Goal: Transaction & Acquisition: Purchase product/service

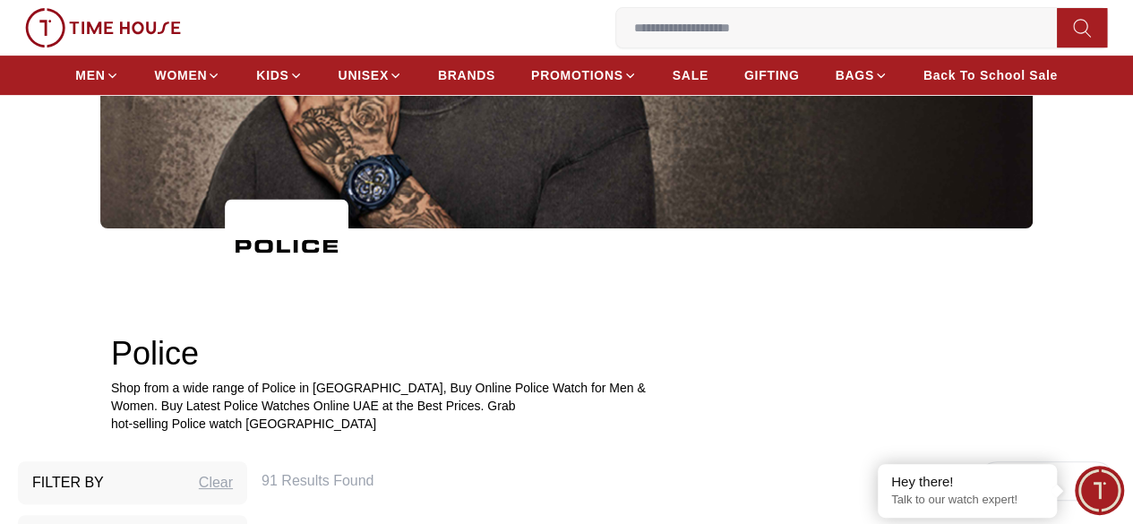
scroll to position [331, 0]
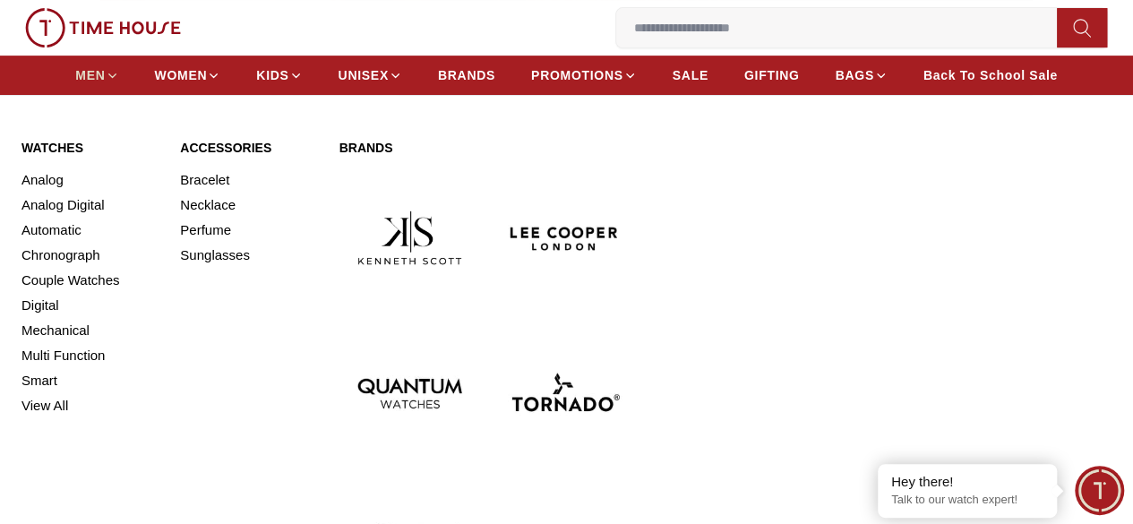
click at [119, 79] on icon at bounding box center [112, 75] width 13 height 13
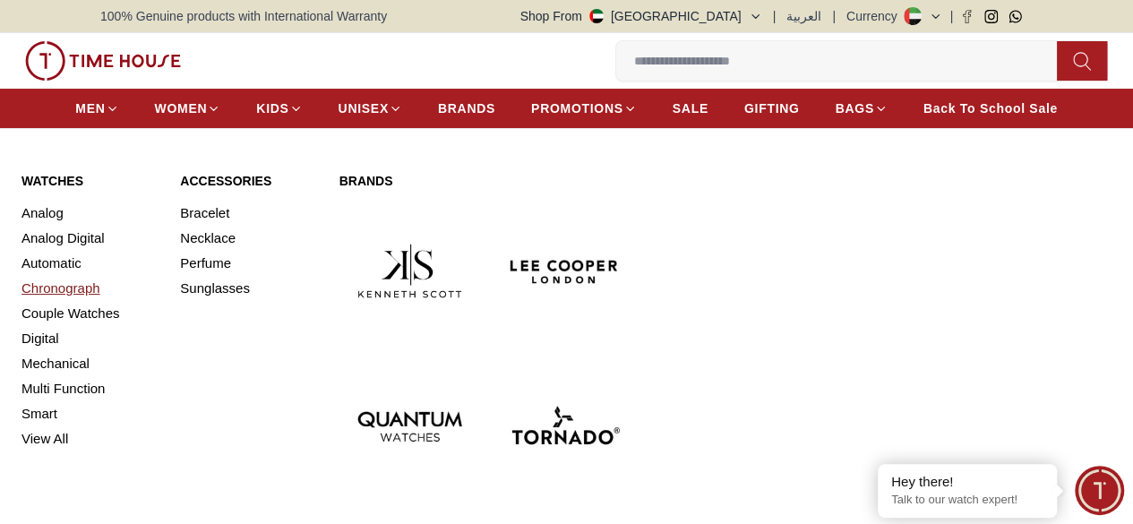
click at [85, 301] on link "Chronograph" at bounding box center [90, 288] width 137 height 25
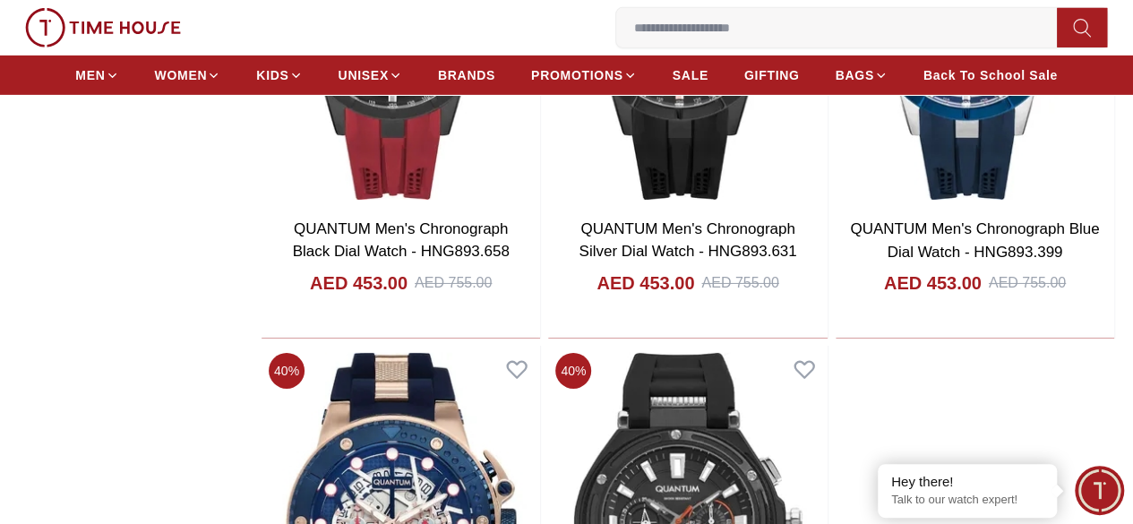
scroll to position [2978, 0]
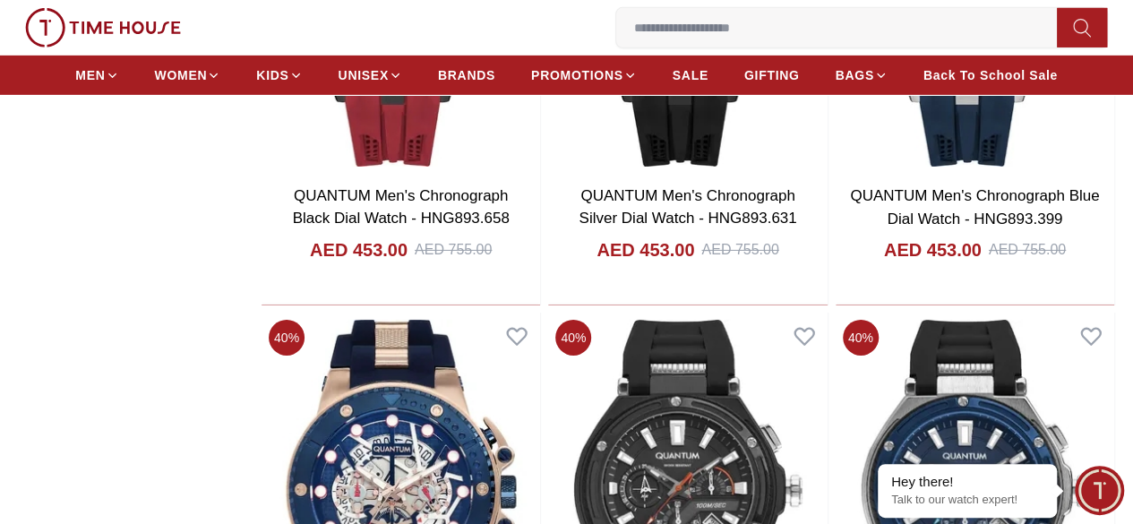
scroll to position [2909, 0]
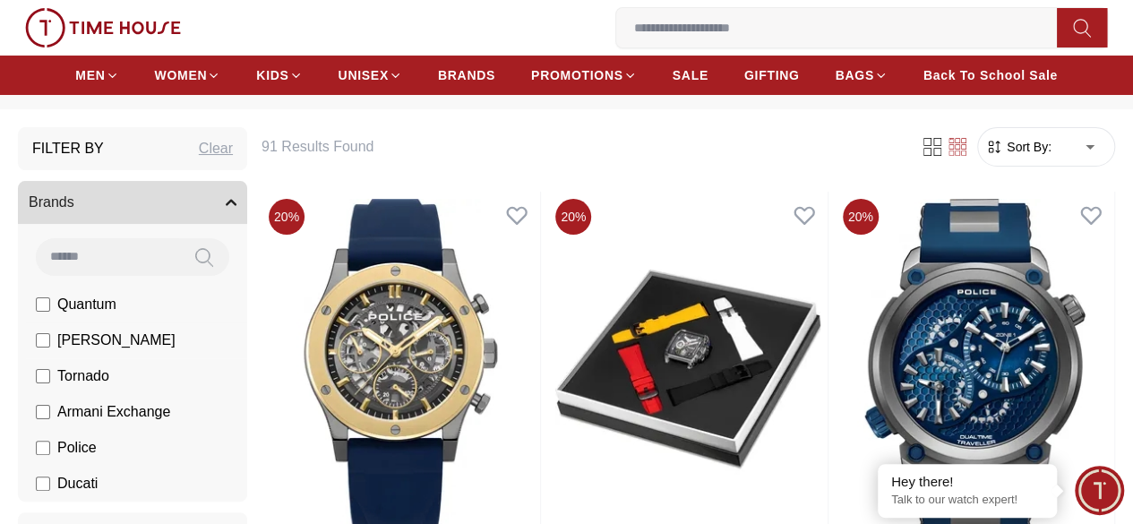
scroll to position [176, 0]
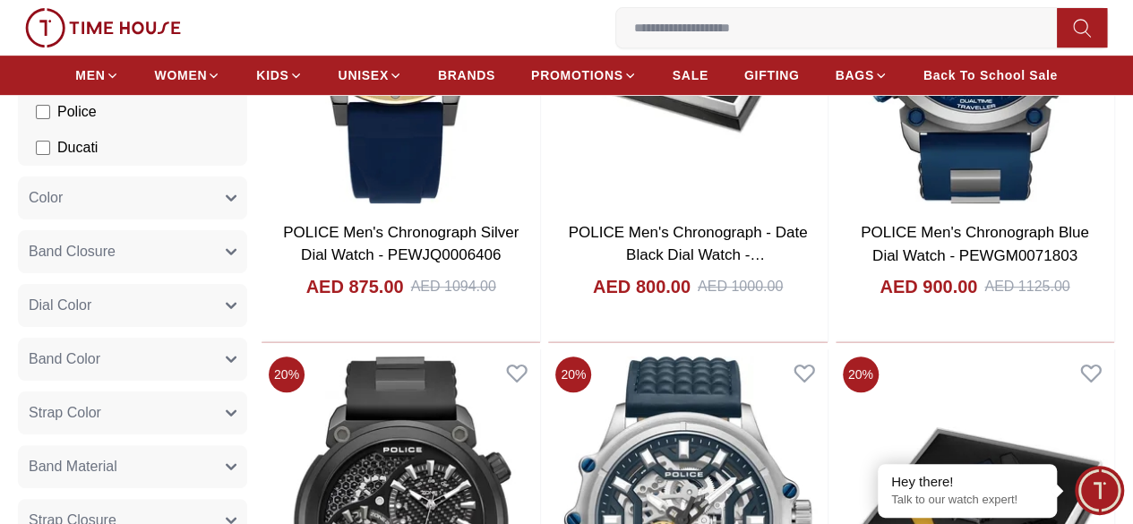
scroll to position [395, 0]
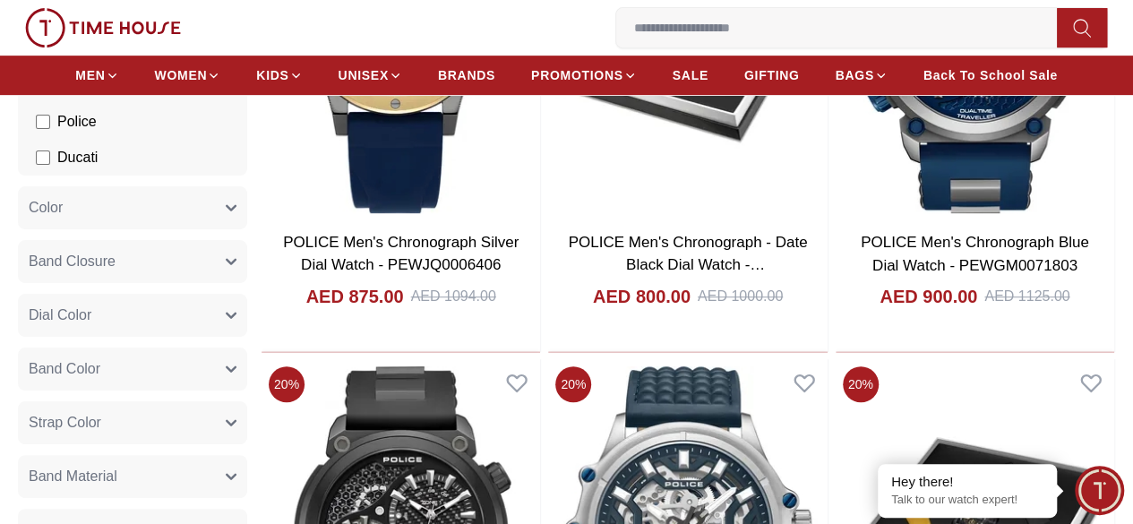
click at [247, 279] on button "Band Closure" at bounding box center [132, 261] width 229 height 43
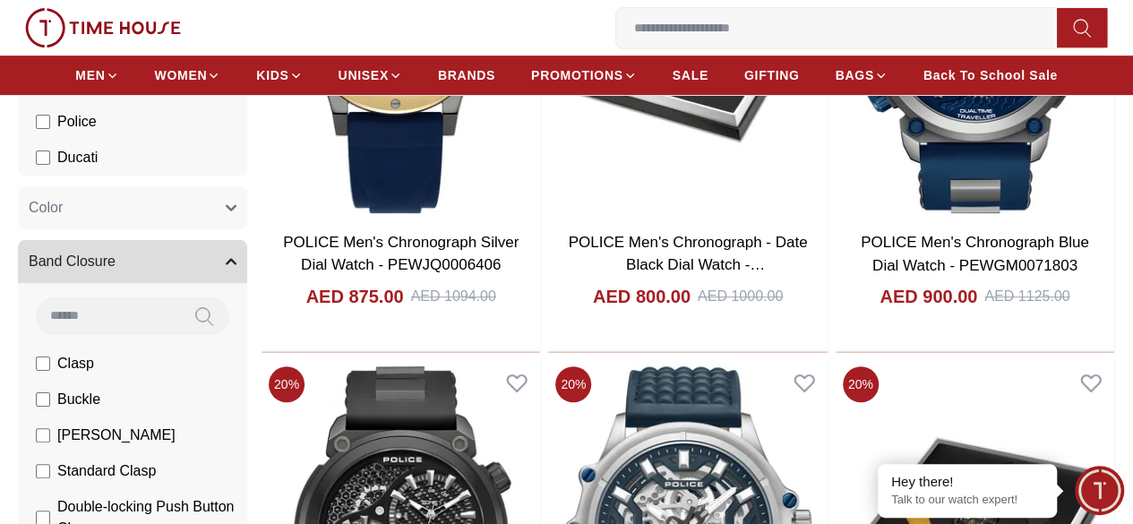
click at [247, 279] on button "Band Closure" at bounding box center [132, 261] width 229 height 43
